Goal: Information Seeking & Learning: Learn about a topic

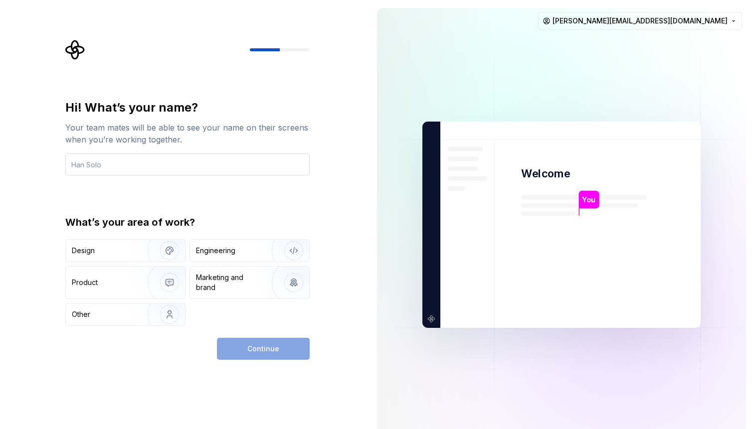
click at [250, 167] on input "text" at bounding box center [187, 165] width 244 height 22
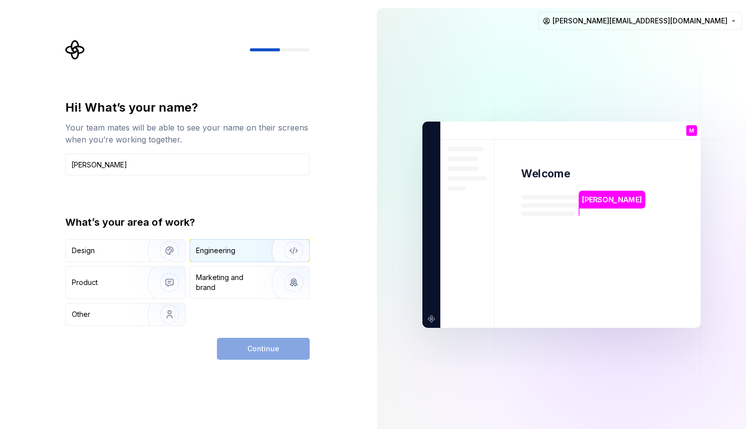
type input "Marcus"
click at [213, 254] on div "Engineering" at bounding box center [215, 251] width 39 height 10
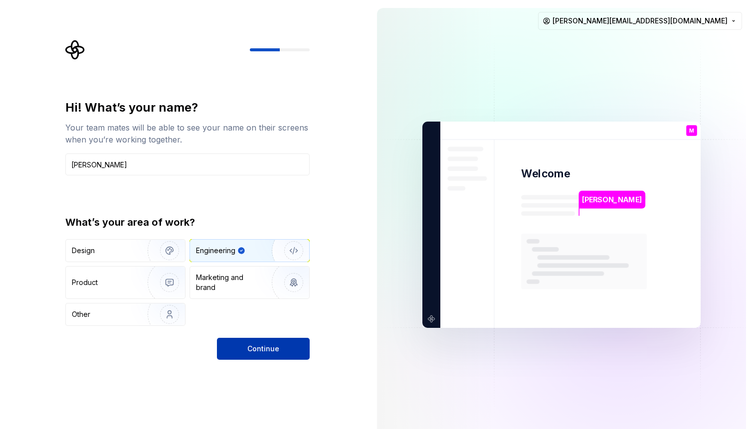
click at [272, 359] on button "Continue" at bounding box center [263, 349] width 93 height 22
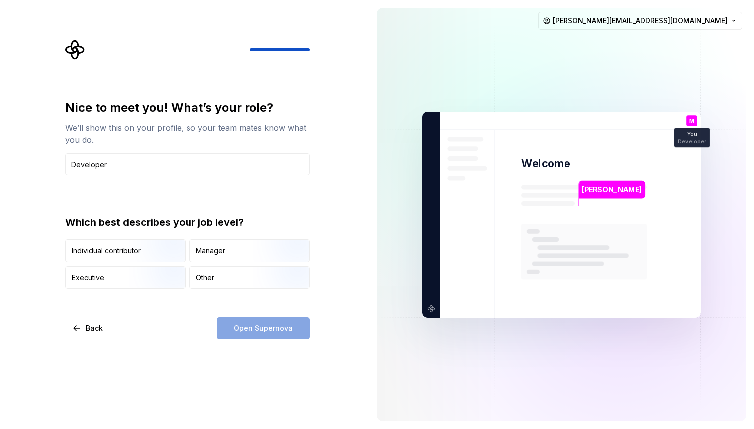
type input "Developer"
drag, startPoint x: 170, startPoint y: 221, endPoint x: 217, endPoint y: 228, distance: 48.0
click at [217, 226] on div "Which best describes your job level?" at bounding box center [187, 222] width 244 height 14
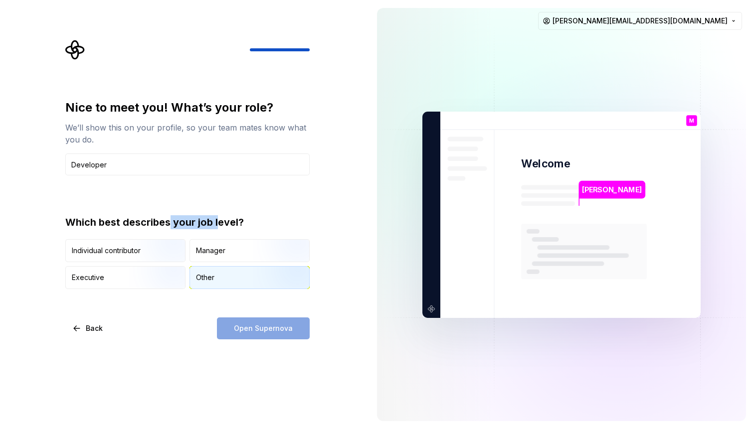
click at [210, 280] on div "Other" at bounding box center [205, 278] width 18 height 10
click at [246, 335] on button "Open Supernova" at bounding box center [263, 329] width 93 height 22
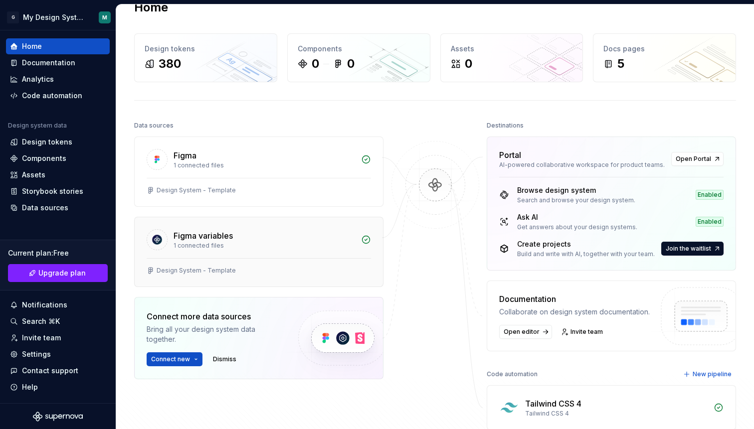
scroll to position [36, 0]
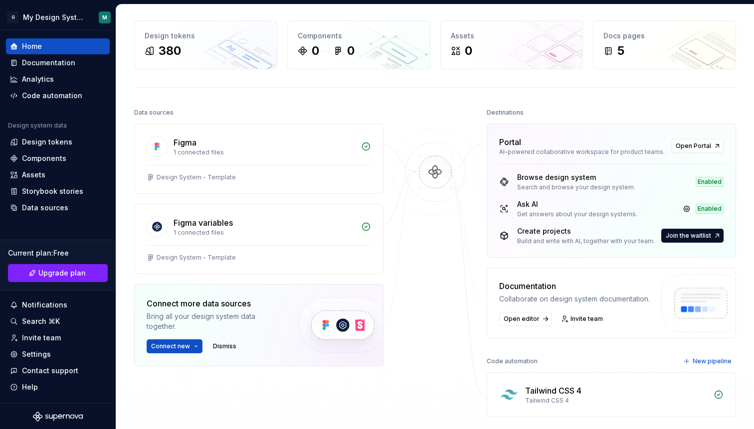
click at [713, 209] on div "Enabled" at bounding box center [710, 209] width 28 height 10
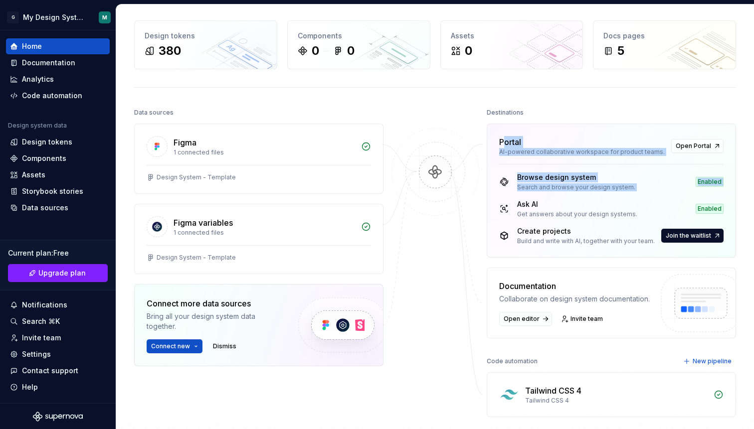
drag, startPoint x: 500, startPoint y: 139, endPoint x: 531, endPoint y: 198, distance: 66.5
click at [531, 198] on div "Portal AI-powered collaborative workspace for product teams. Open Portal Browse…" at bounding box center [611, 191] width 249 height 134
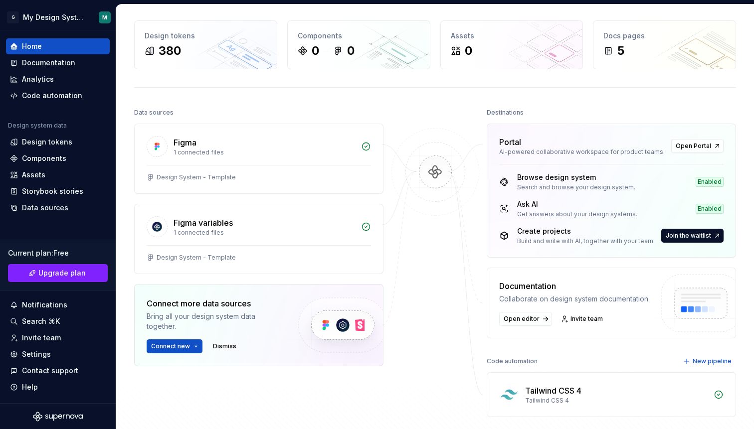
click at [528, 227] on div "Create projects" at bounding box center [586, 231] width 138 height 10
click at [680, 144] on span "Open Portal" at bounding box center [693, 146] width 35 height 8
click at [499, 270] on div "Documentation Collaborate on design system documentation. Open editor Invite te…" at bounding box center [611, 303] width 249 height 71
drag, startPoint x: 522, startPoint y: 244, endPoint x: 579, endPoint y: 243, distance: 56.9
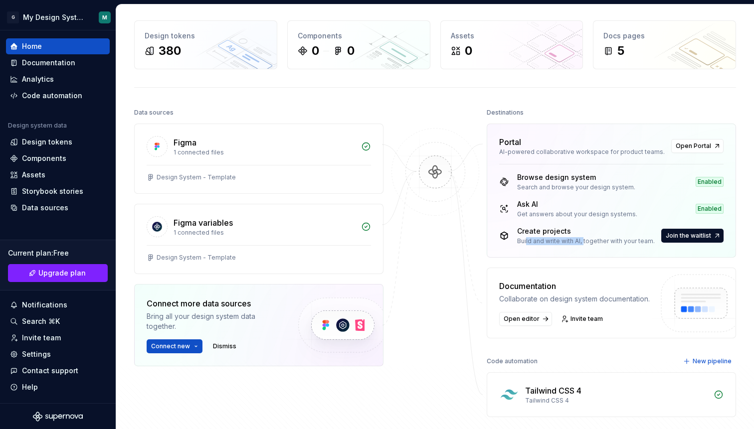
click at [579, 244] on div "Build and write with AI, together with your team." at bounding box center [586, 241] width 138 height 8
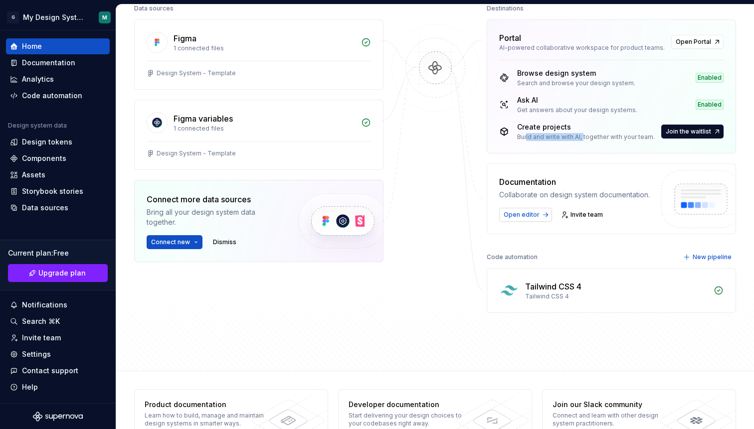
scroll to position [149, 0]
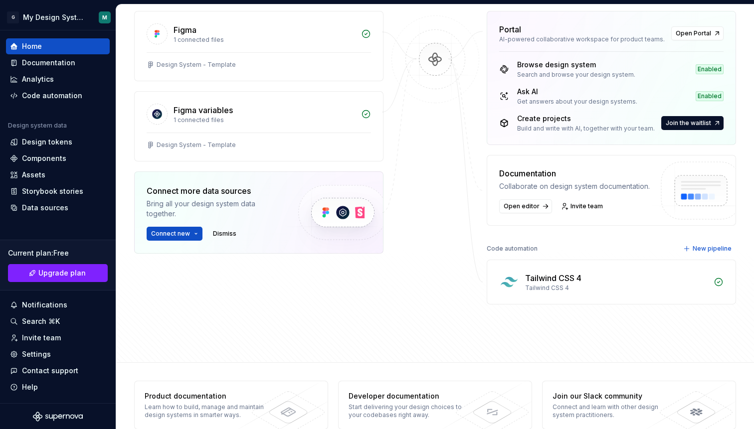
click at [565, 286] on div "Tailwind CSS 4" at bounding box center [616, 288] width 183 height 8
click at [711, 246] on span "New pipeline" at bounding box center [712, 249] width 39 height 8
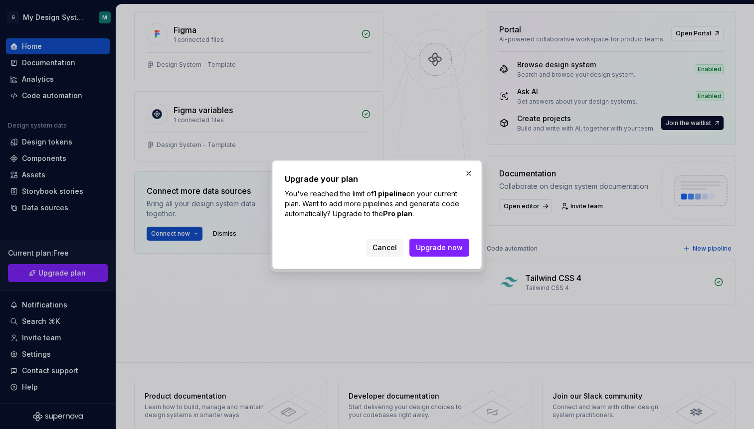
click at [479, 172] on div "Upgrade your plan You've reached the limit of 1 pipeline on your current plan. …" at bounding box center [376, 215] width 209 height 109
click at [465, 178] on button "button" at bounding box center [469, 174] width 14 height 14
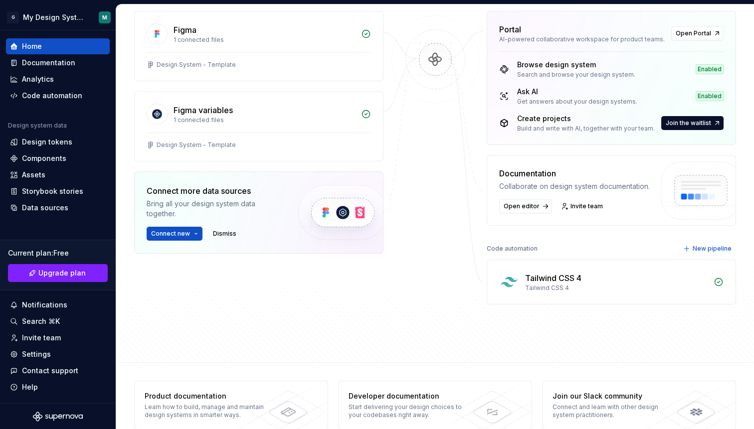
click at [548, 320] on div "Data sources Figma 1 connected files Design System - Template Figma variables 1…" at bounding box center [435, 169] width 602 height 352
click at [555, 275] on div "Tailwind CSS 4" at bounding box center [553, 278] width 56 height 12
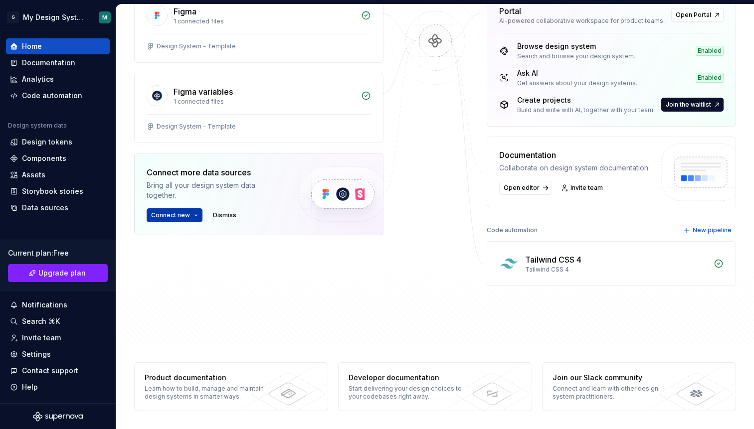
click at [185, 213] on span "Connect new" at bounding box center [170, 215] width 39 height 8
click at [226, 78] on div "Figma variables 1 connected files" at bounding box center [259, 93] width 248 height 41
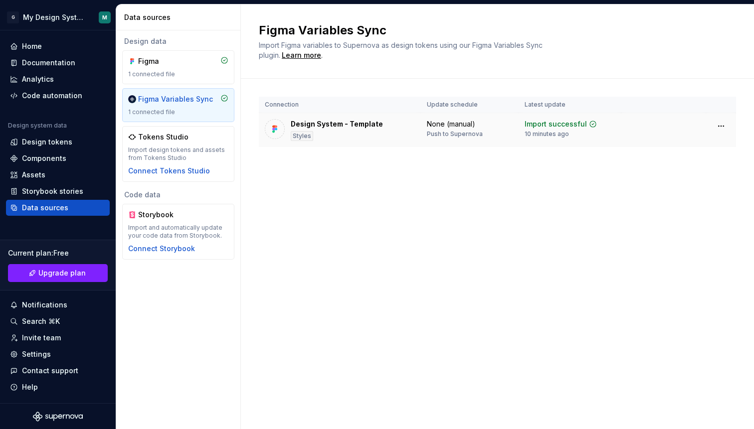
click at [381, 121] on div "Design System - Template Styles" at bounding box center [340, 130] width 150 height 22
click at [596, 124] on div "Import successful 10 minutes ago" at bounding box center [570, 128] width 91 height 19
click at [148, 148] on div "Import design tokens and assets from Tokens Studio" at bounding box center [178, 154] width 100 height 16
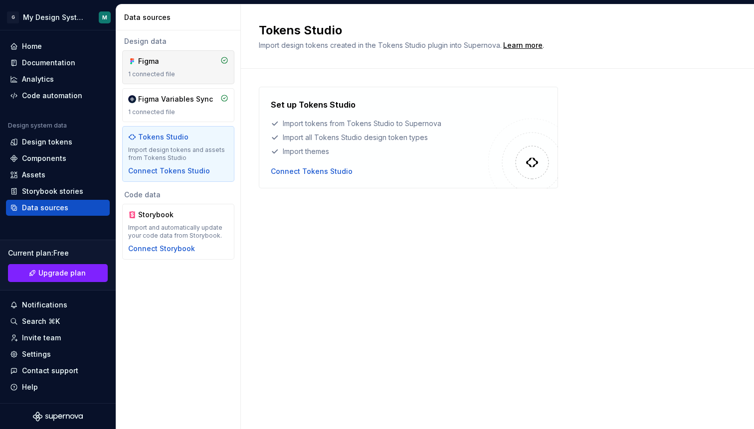
click at [184, 65] on div "Figma" at bounding box center [162, 61] width 48 height 10
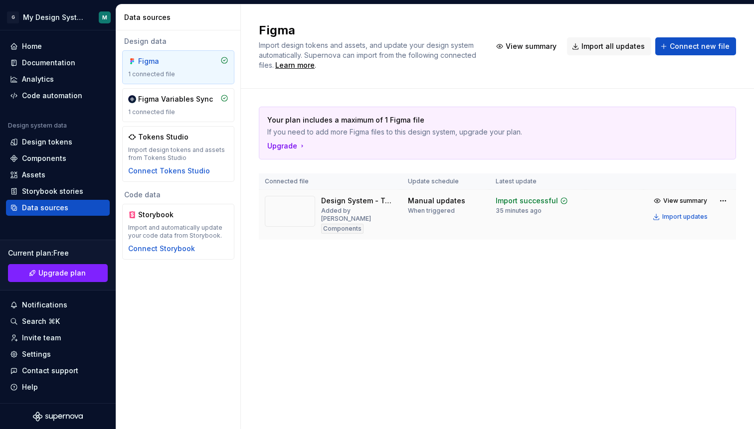
click at [449, 197] on div "Manual updates" at bounding box center [436, 201] width 57 height 10
click at [698, 199] on span "View summary" at bounding box center [685, 201] width 44 height 8
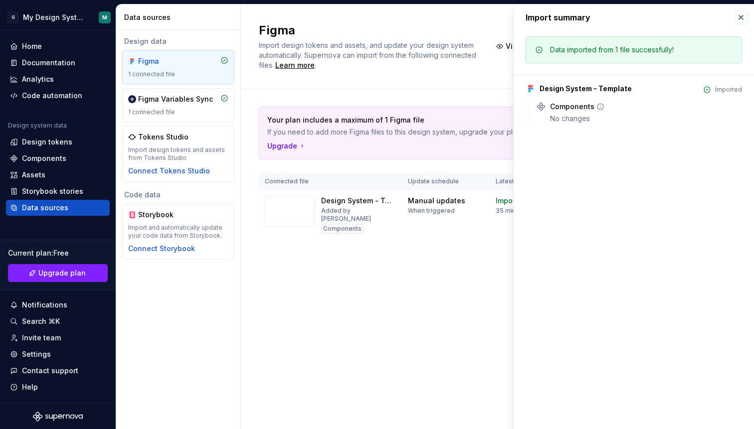
click at [597, 108] on icon at bounding box center [601, 107] width 8 height 8
click at [738, 17] on button "button" at bounding box center [741, 17] width 14 height 14
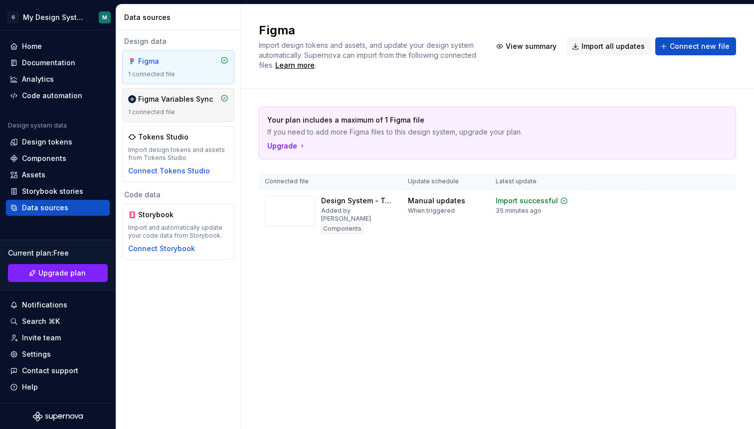
click at [202, 101] on div "Figma Variables Sync" at bounding box center [175, 99] width 75 height 10
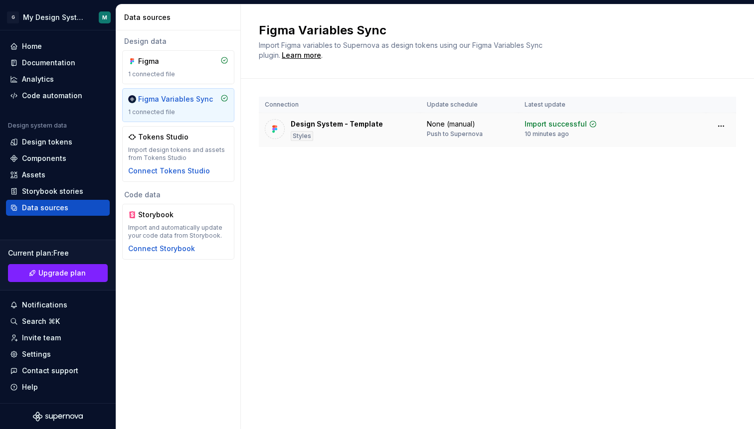
click at [294, 131] on div "Styles" at bounding box center [302, 136] width 22 height 10
click at [719, 127] on html "G My Design System M Home Documentation Analytics Code automation Design system…" at bounding box center [377, 214] width 754 height 429
click at [293, 145] on html "G My Design System M Home Documentation Analytics Code automation Design system…" at bounding box center [377, 214] width 754 height 429
click at [299, 140] on div "Styles" at bounding box center [302, 136] width 22 height 10
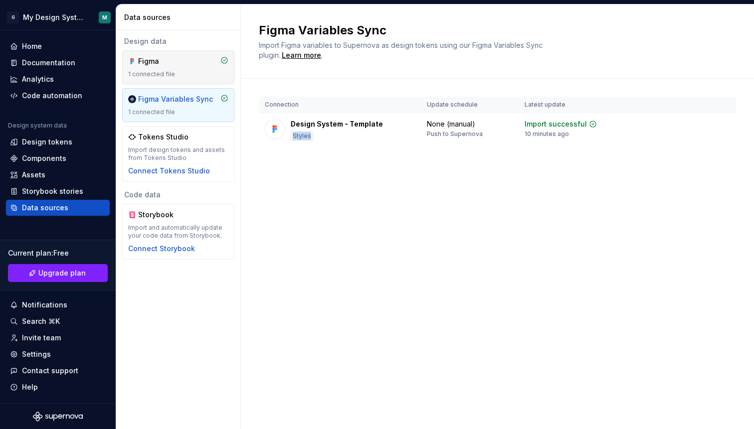
click at [197, 80] on div "Figma 1 connected file" at bounding box center [178, 67] width 112 height 34
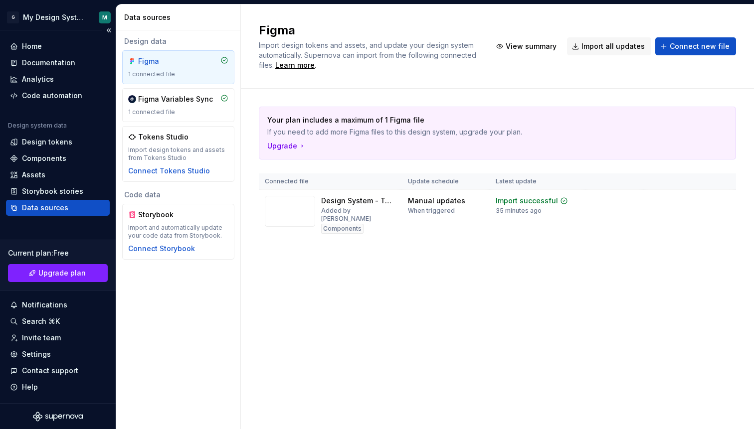
click at [59, 209] on div "Data sources" at bounding box center [45, 208] width 46 height 10
click at [54, 173] on div "Assets" at bounding box center [58, 175] width 96 height 10
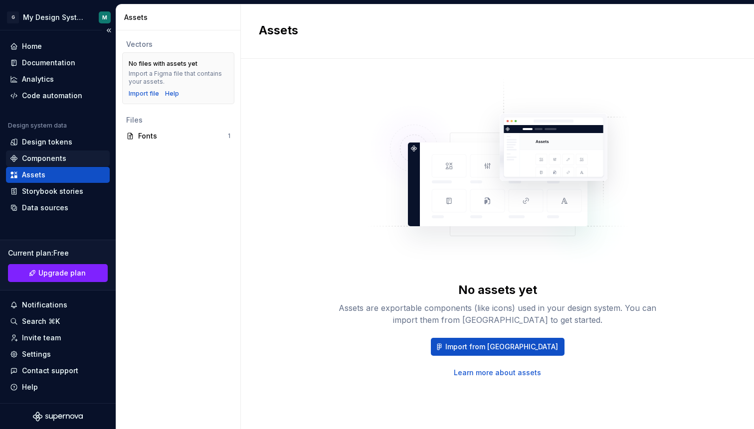
click at [62, 163] on div "Components" at bounding box center [44, 159] width 44 height 10
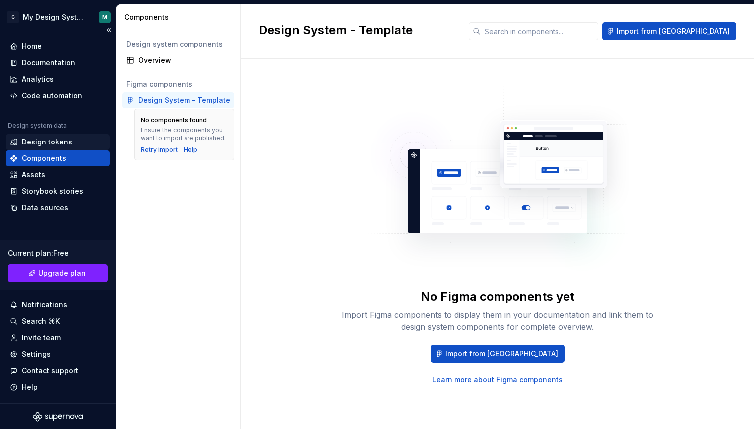
click at [76, 144] on div "Design tokens" at bounding box center [58, 142] width 96 height 10
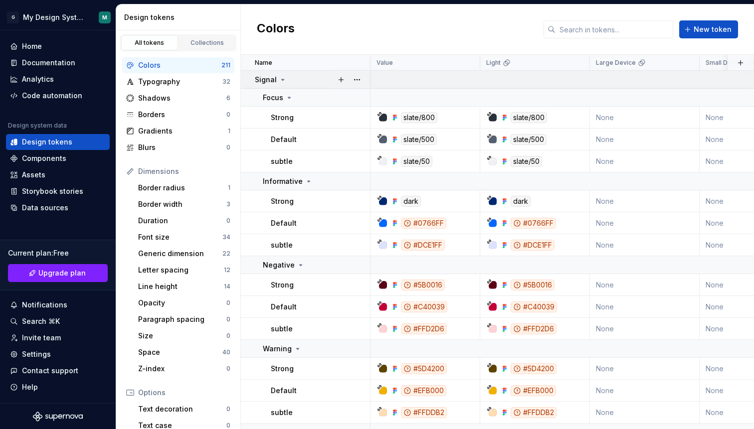
click at [280, 81] on icon at bounding box center [283, 80] width 8 height 8
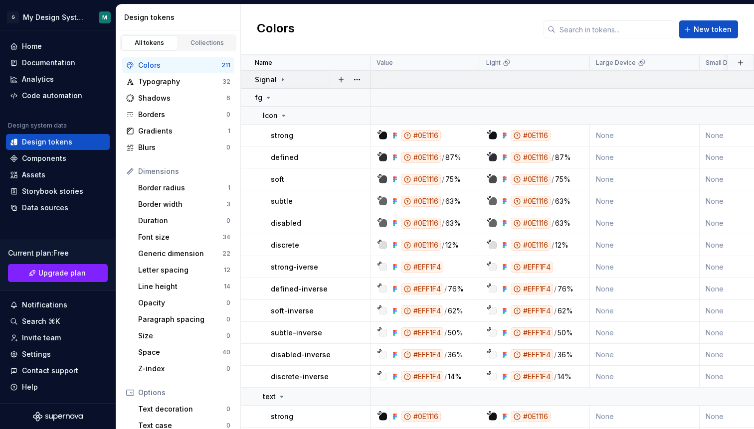
click at [280, 81] on icon at bounding box center [283, 80] width 8 height 8
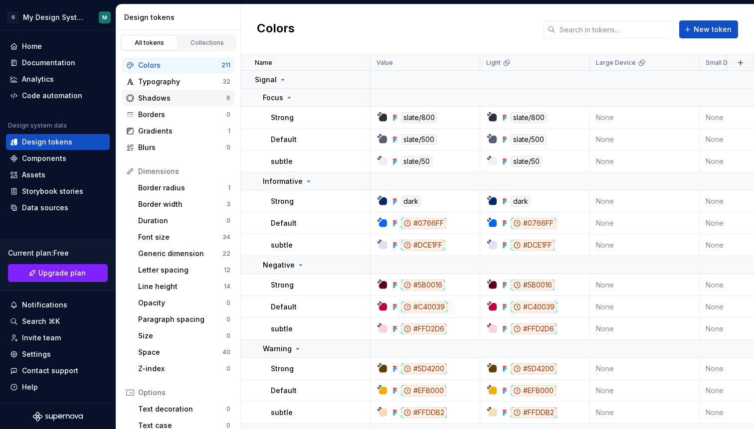
click at [183, 93] on div "Shadows" at bounding box center [182, 98] width 88 height 10
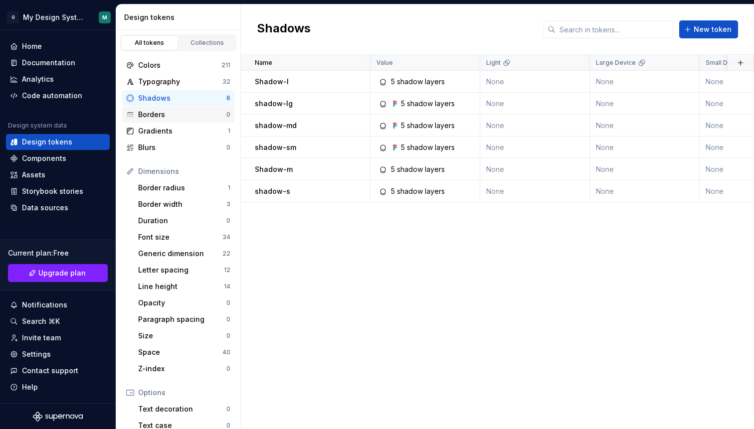
click at [186, 111] on div "Borders" at bounding box center [182, 115] width 88 height 10
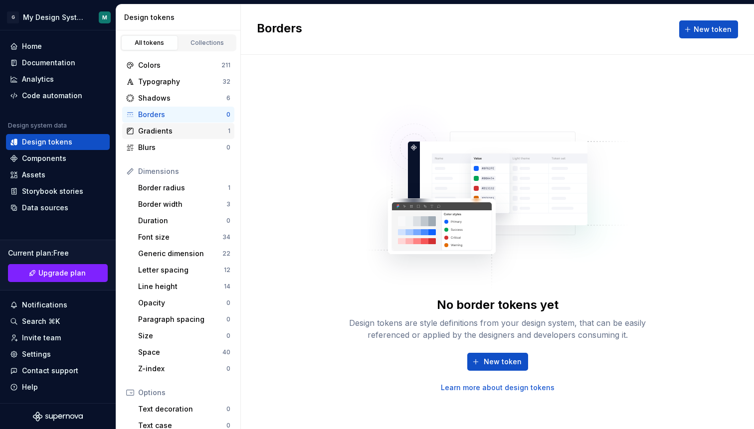
click at [179, 128] on div "Gradients" at bounding box center [183, 131] width 90 height 10
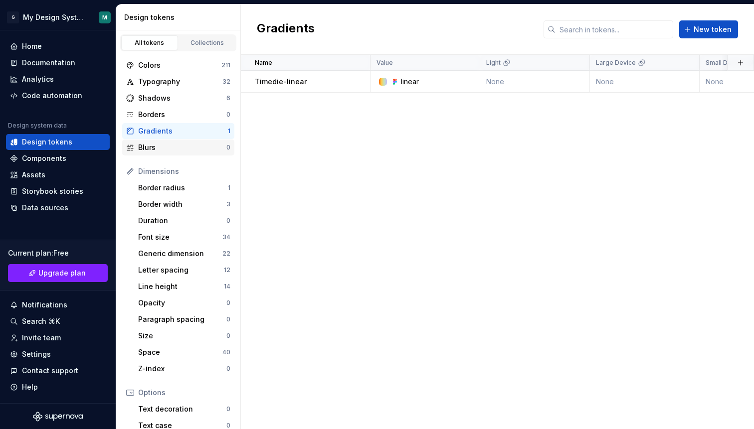
click at [170, 151] on div "Blurs" at bounding box center [182, 148] width 88 height 10
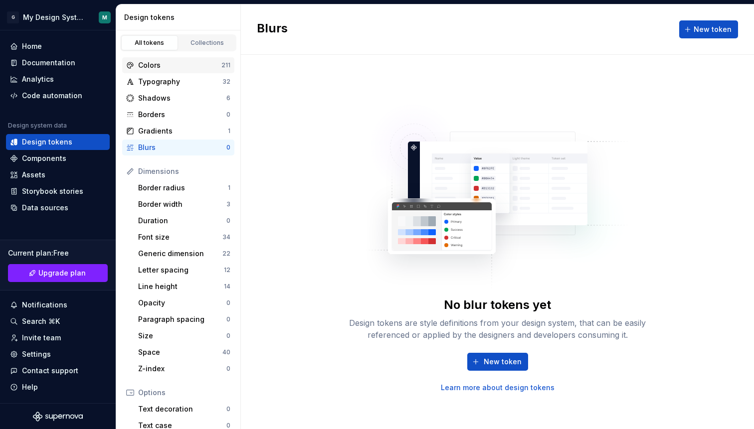
click at [182, 65] on div "Colors" at bounding box center [179, 65] width 83 height 10
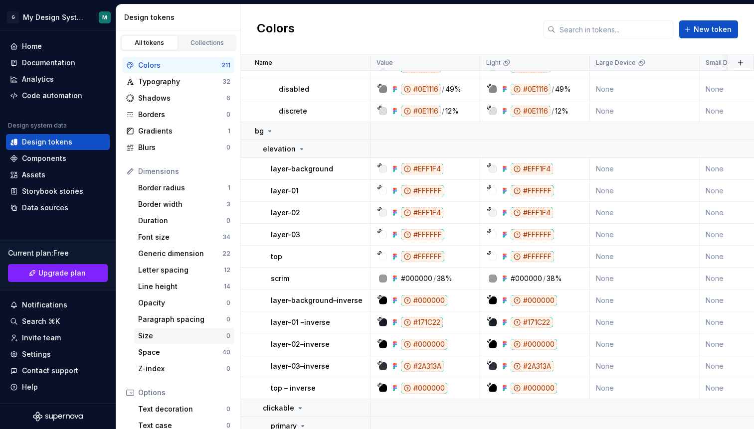
scroll to position [117, 0]
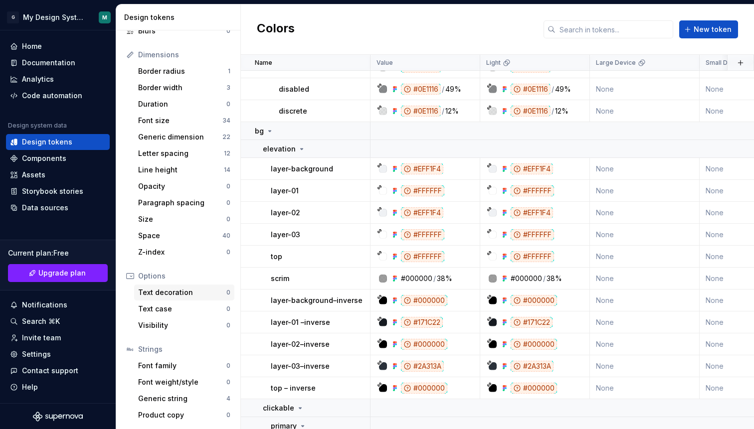
click at [180, 298] on div "Text decoration 0" at bounding box center [184, 293] width 100 height 16
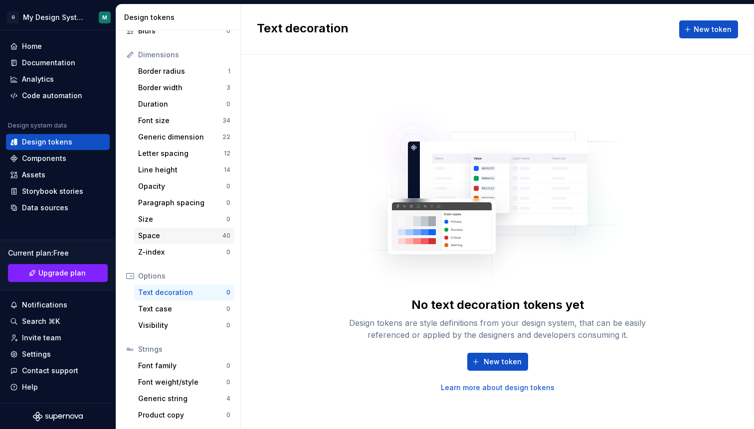
click at [182, 232] on div "Space" at bounding box center [180, 236] width 84 height 10
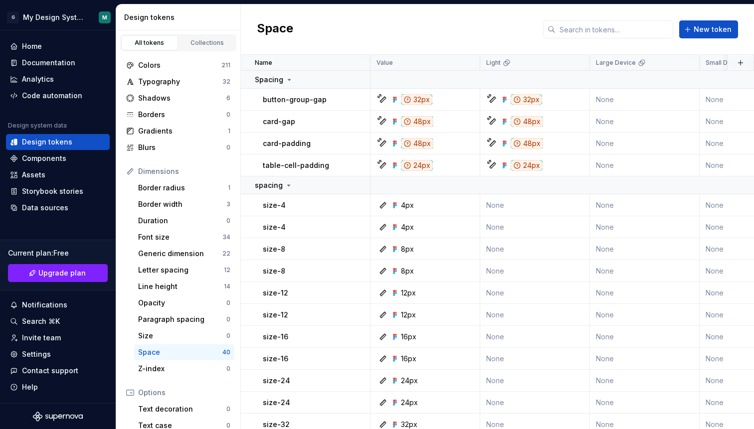
click at [323, 20] on div "Space New token" at bounding box center [497, 29] width 513 height 50
